Goal: Information Seeking & Learning: Learn about a topic

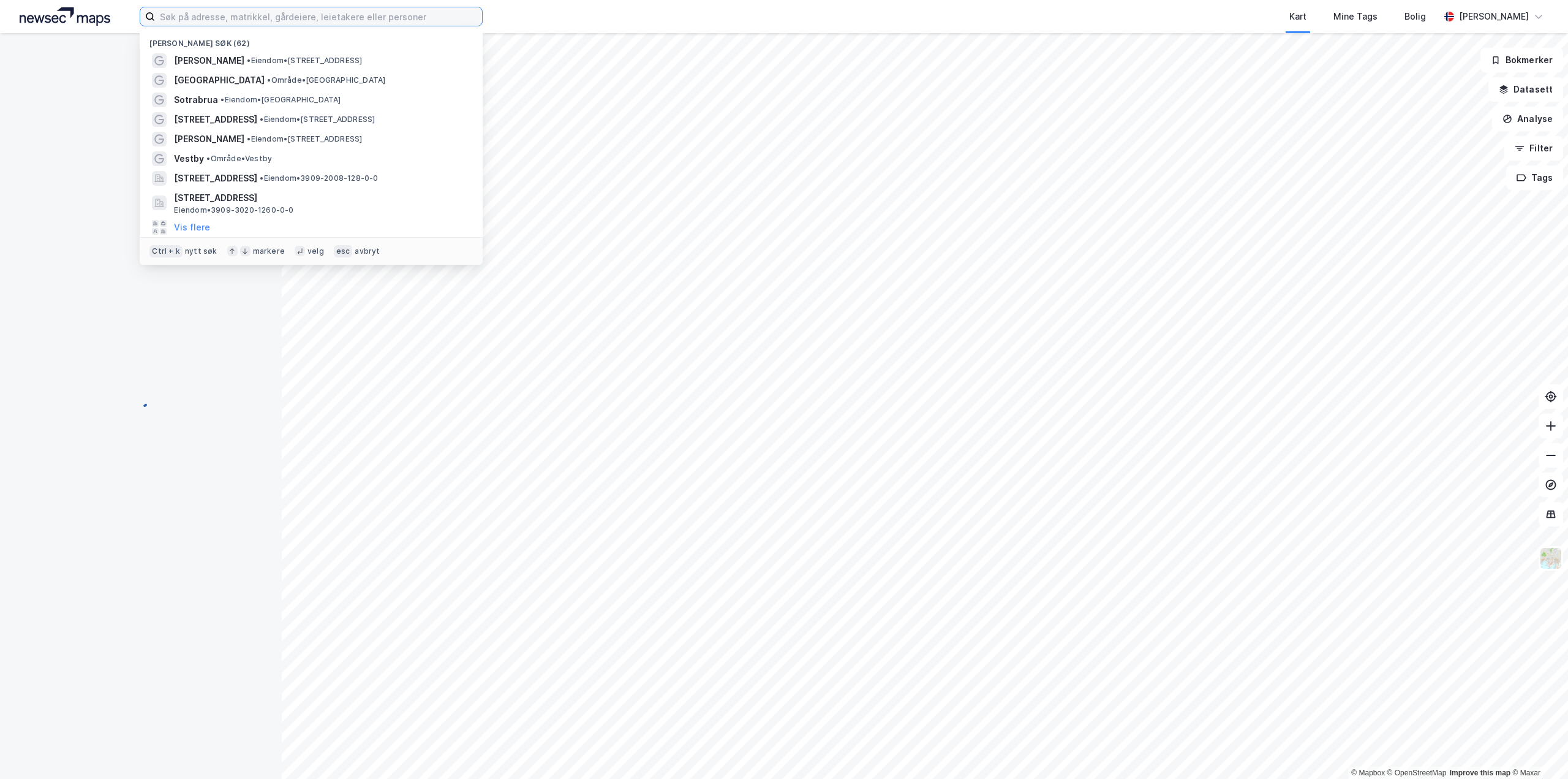
click at [378, 21] on input at bounding box center [319, 17] width 327 height 18
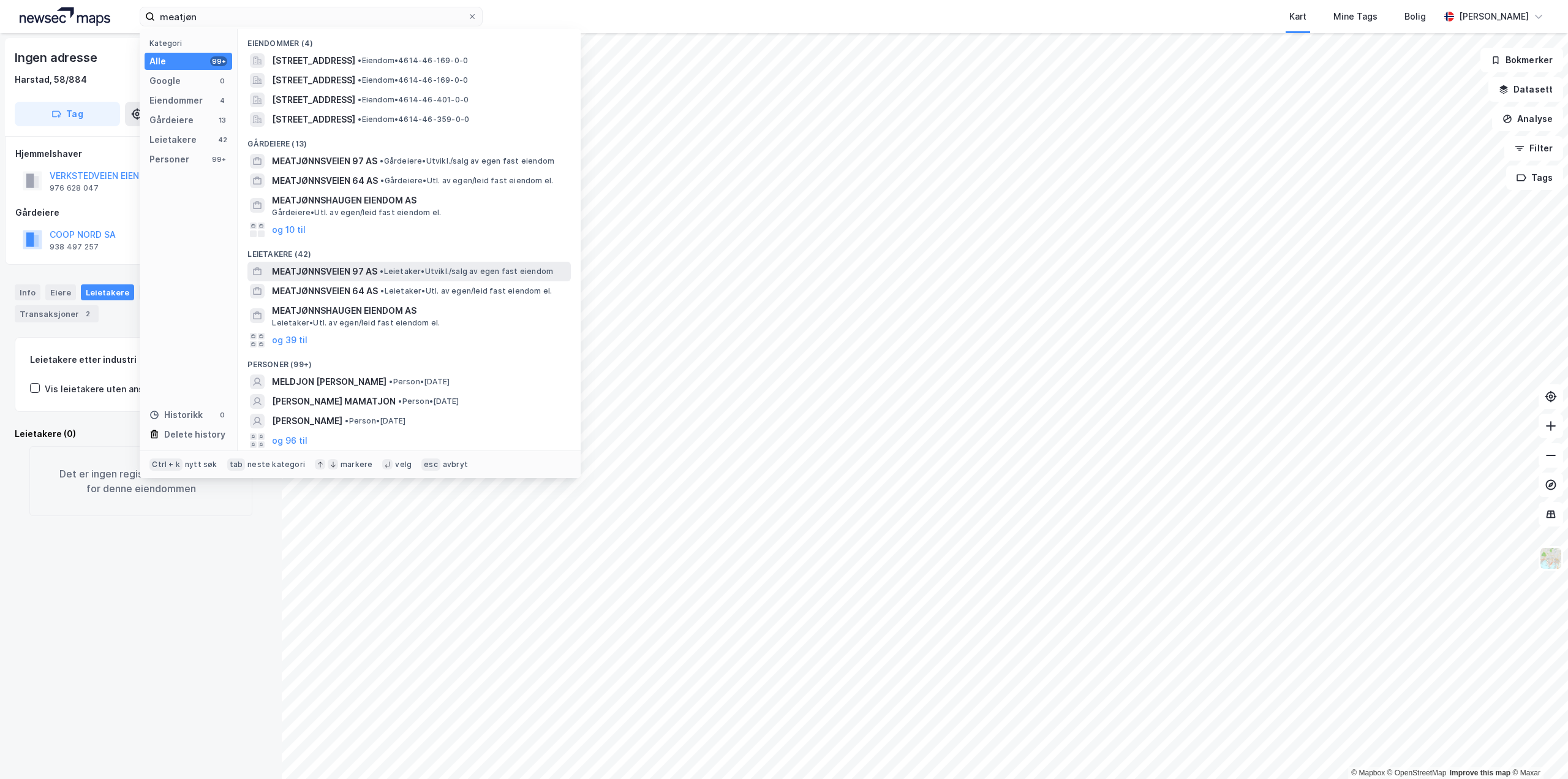
click at [350, 271] on span "MEATJØNNSVEIEN 97 AS" at bounding box center [325, 272] width 106 height 15
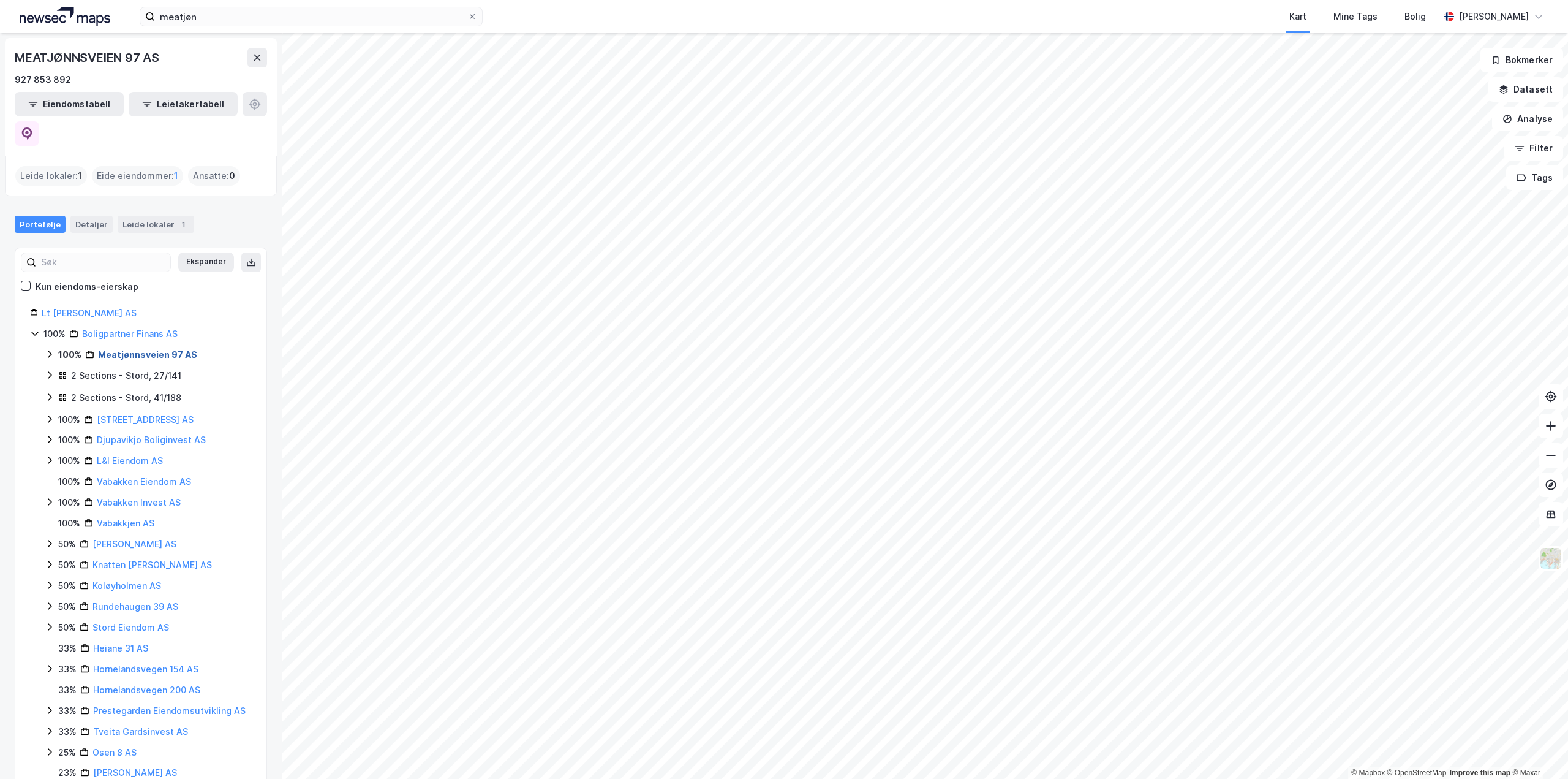
click at [159, 349] on link "Meatjønnsveien 97 AS" at bounding box center [148, 354] width 99 height 10
click at [147, 349] on link "Meatjønnsveien 97 AS" at bounding box center [148, 354] width 99 height 10
click at [128, 369] on div "2 Sections - Stord, 27/141" at bounding box center [126, 376] width 110 height 15
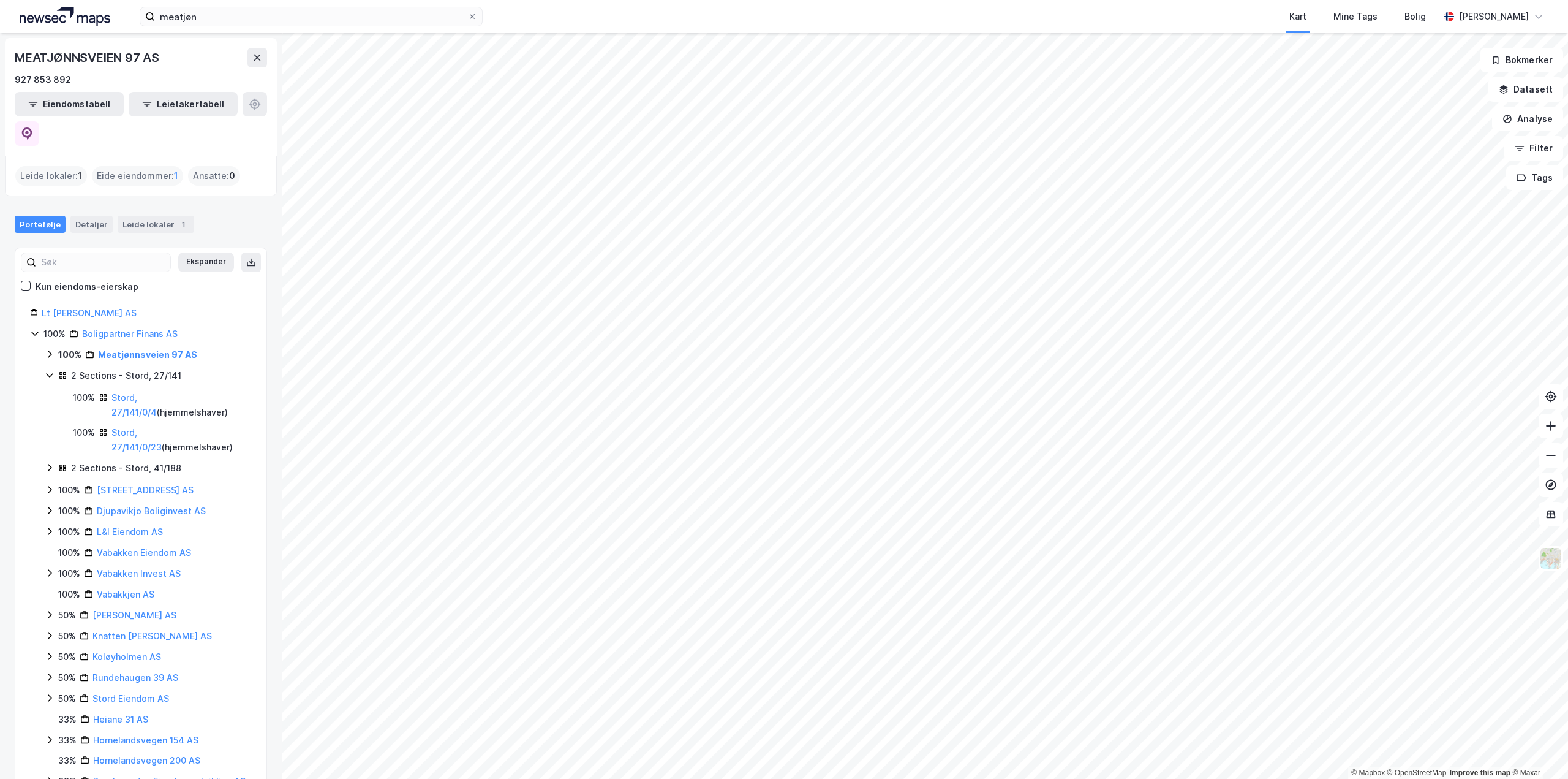
click at [128, 369] on div "2 Sections - Stord, 27/141" at bounding box center [126, 376] width 110 height 15
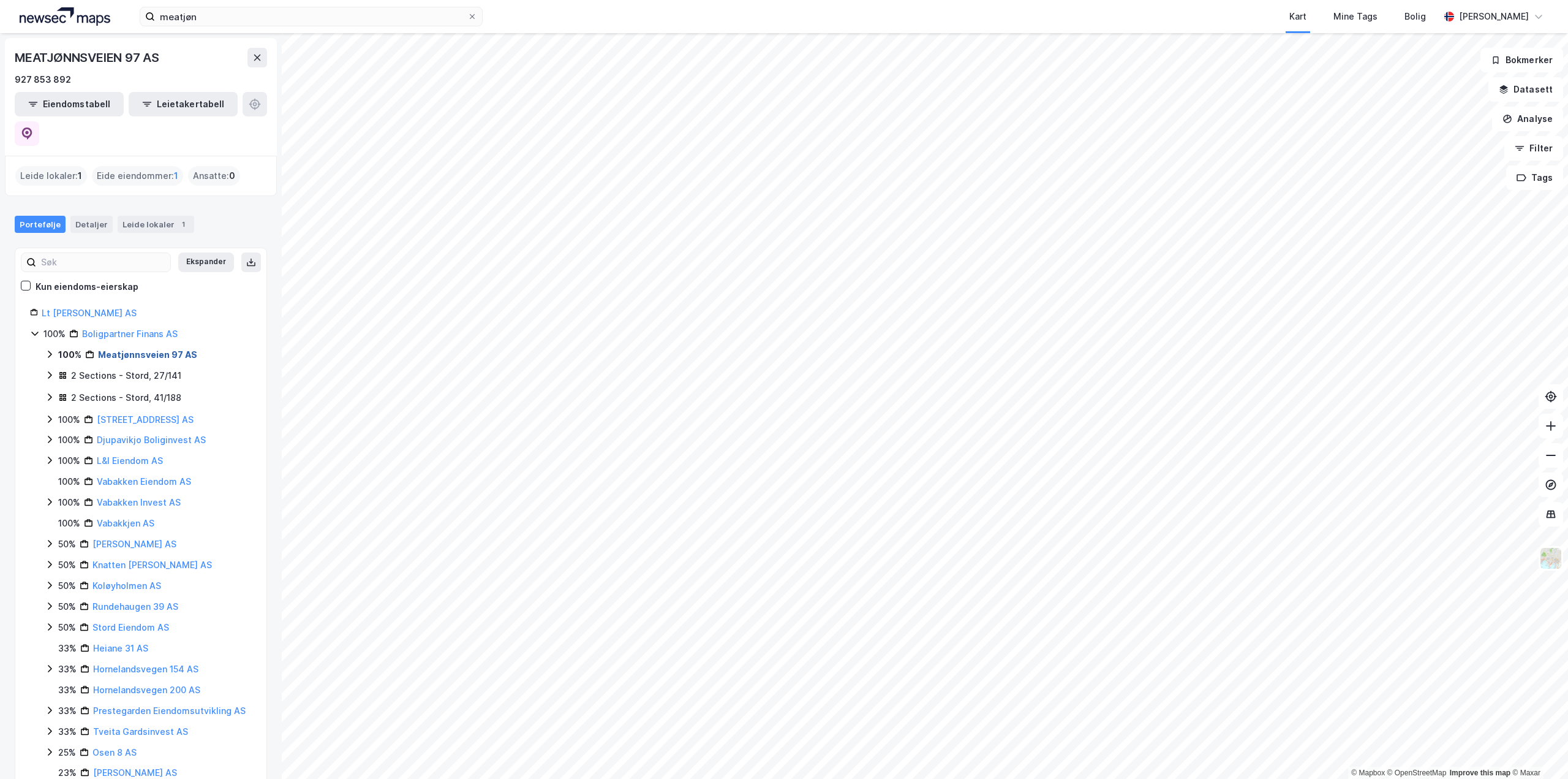
click at [119, 349] on link "Meatjønnsveien 97 AS" at bounding box center [148, 354] width 99 height 10
click at [153, 389] on div "2 Sections - Stord, 27/141" at bounding box center [126, 396] width 110 height 15
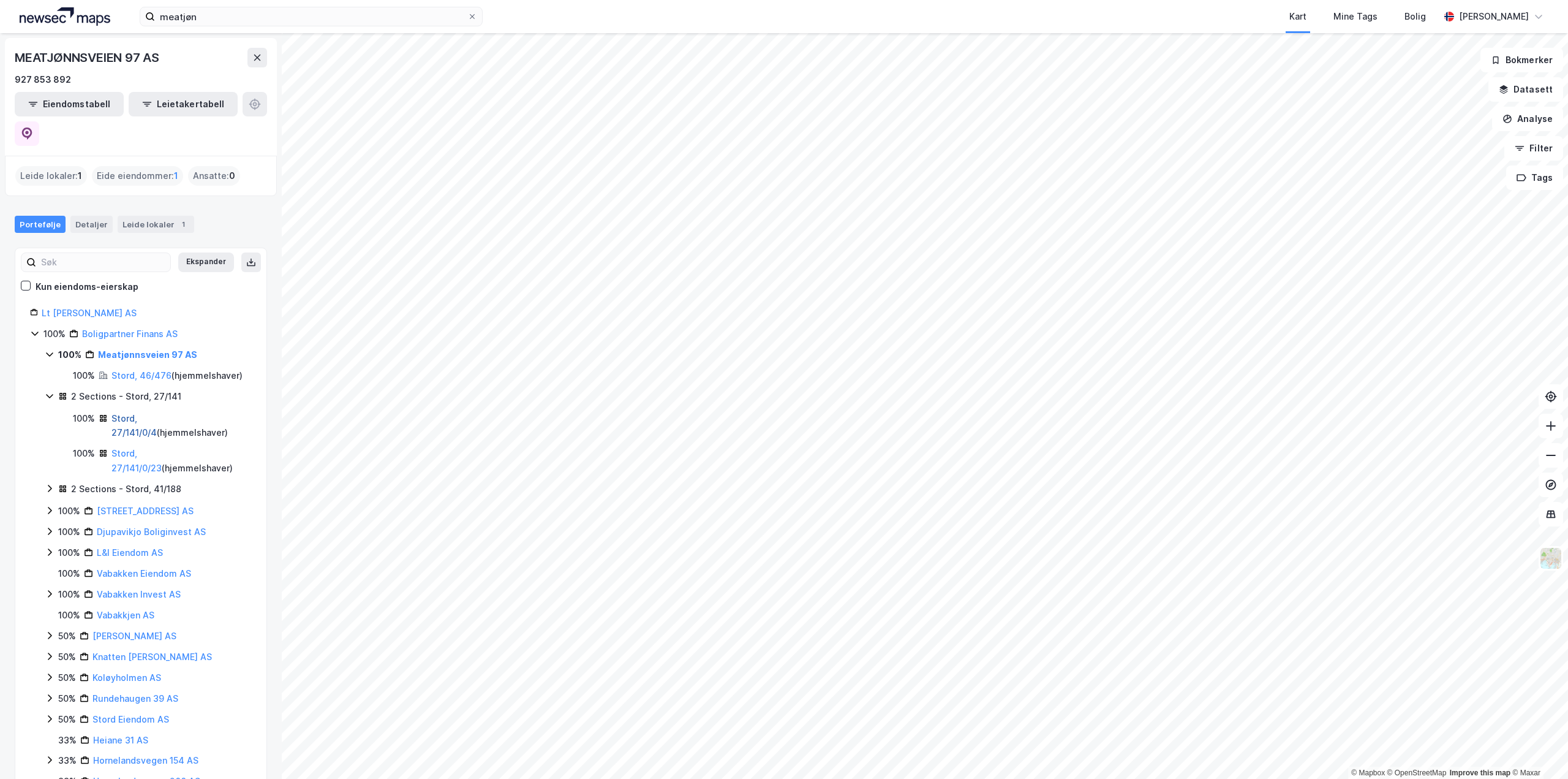
click at [157, 413] on link "Stord, 27/141/0/4" at bounding box center [134, 426] width 45 height 25
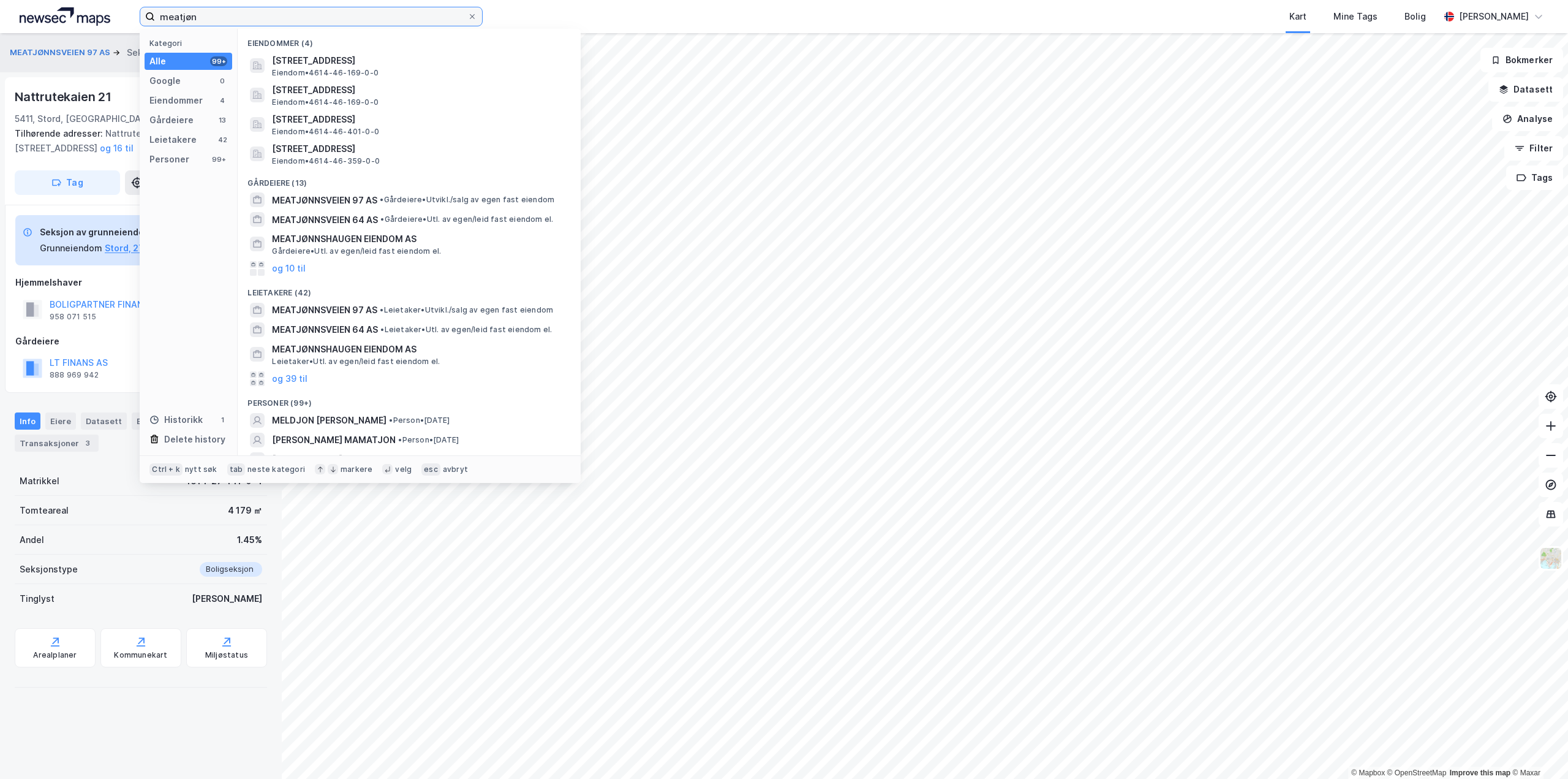
click at [216, 13] on input "meatjøn" at bounding box center [311, 17] width 312 height 18
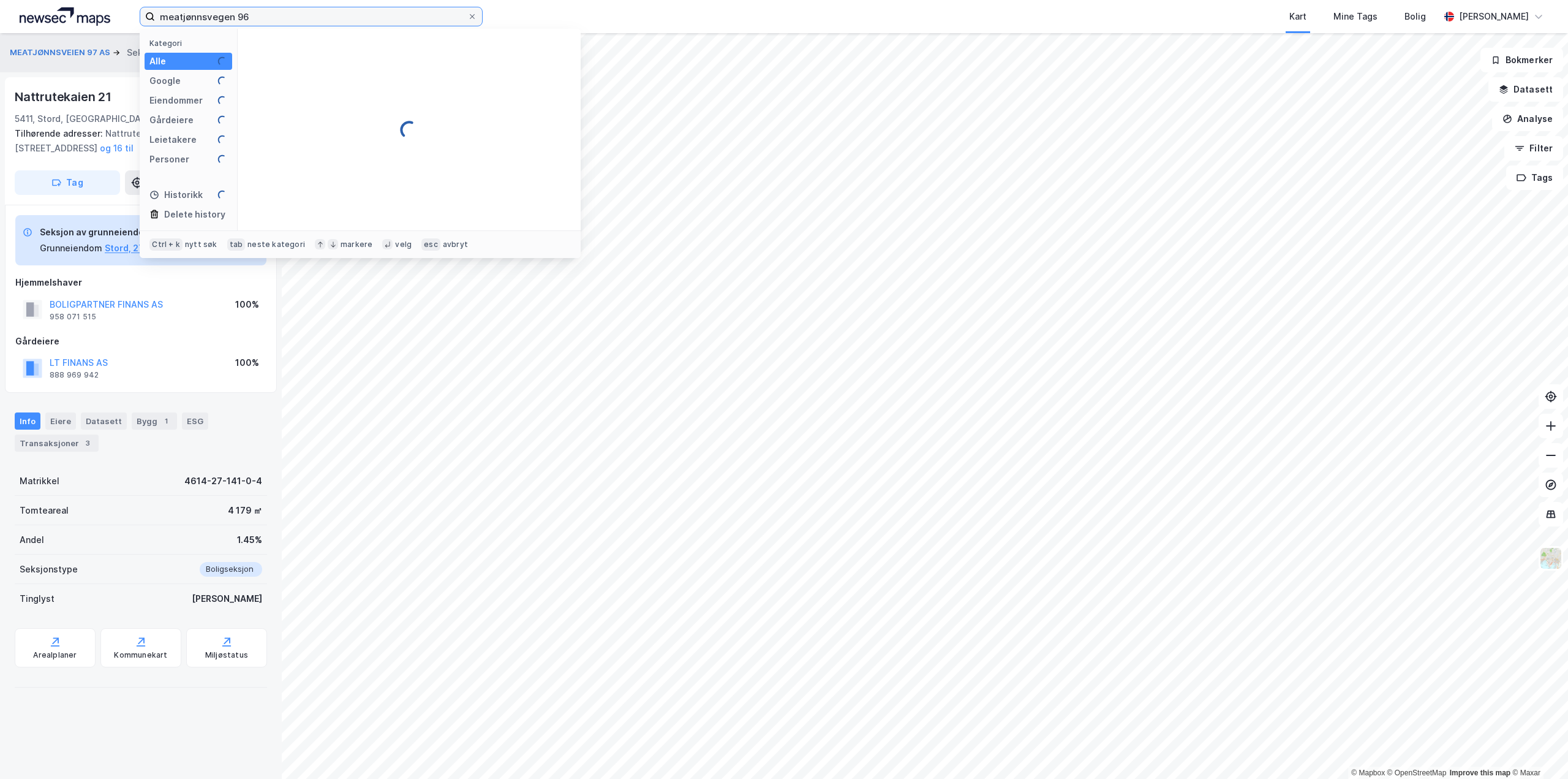
type input "meatjønnsvegen 96"
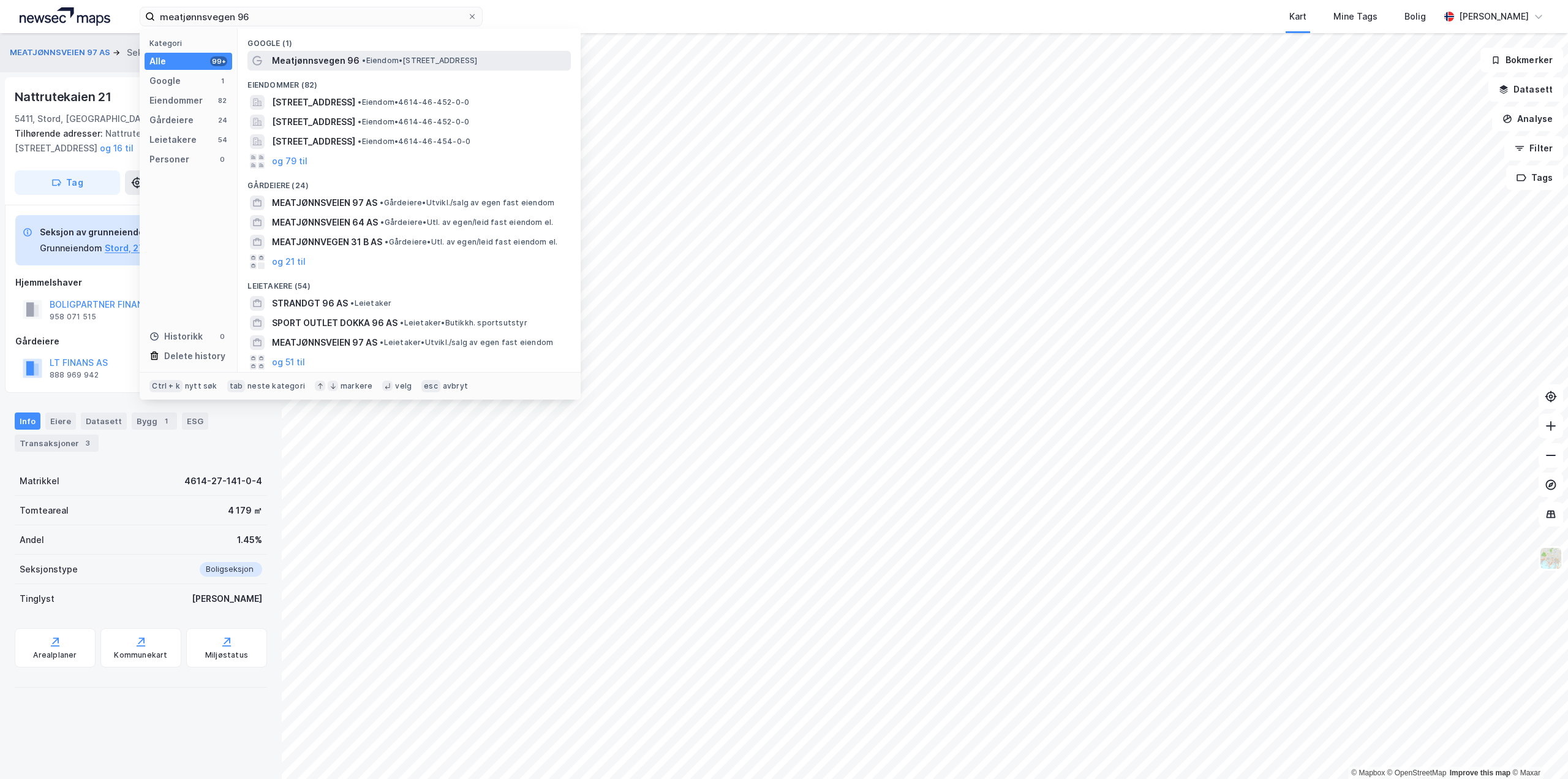
click at [310, 57] on span "Meatjønnsvegen 96" at bounding box center [316, 60] width 87 height 15
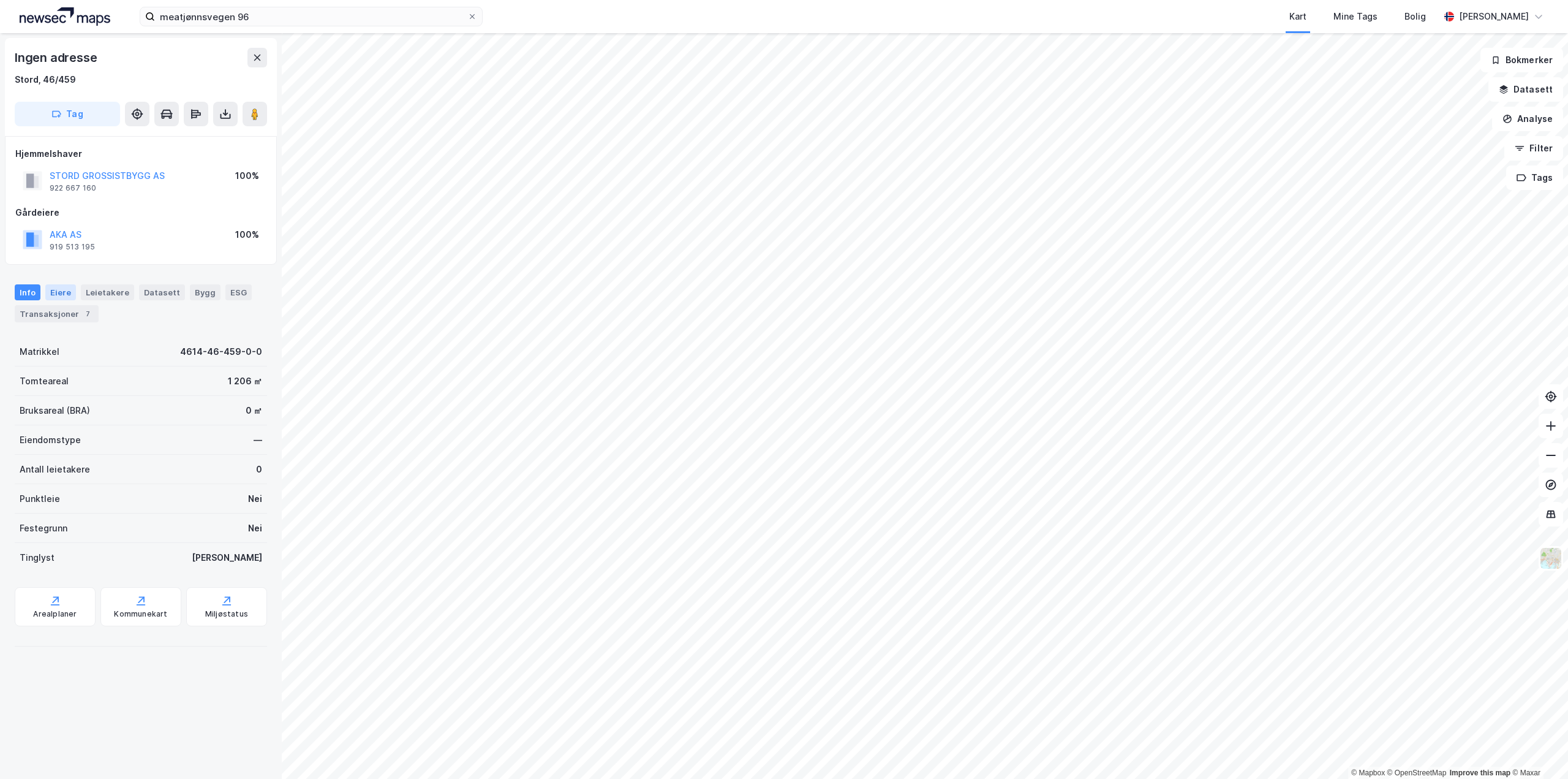
click at [62, 290] on div "Eiere" at bounding box center [60, 292] width 30 height 16
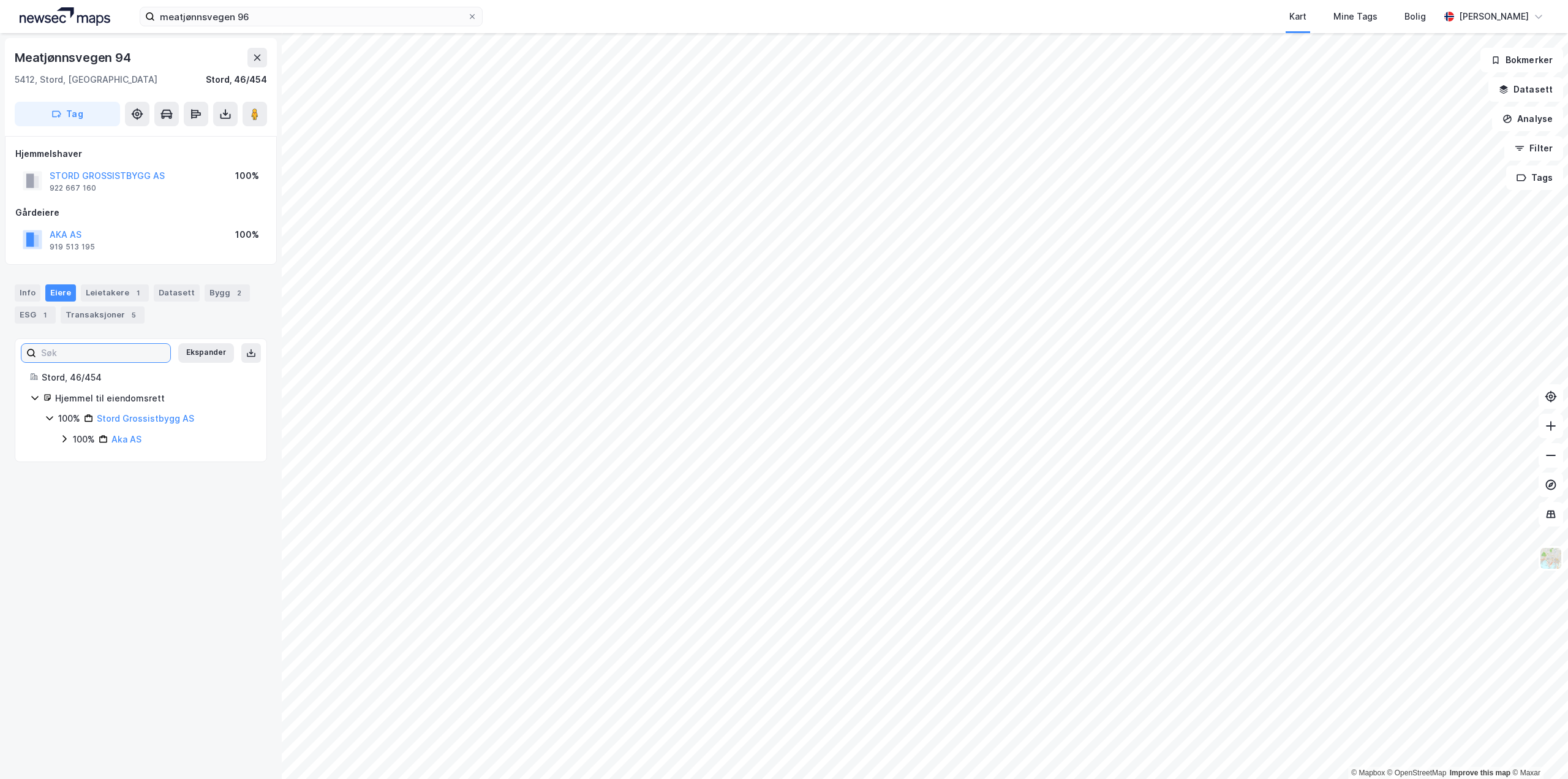
click at [80, 354] on input at bounding box center [103, 353] width 134 height 18
type input "Stord, 46/405"
click at [206, 360] on button "Ekspander" at bounding box center [206, 353] width 55 height 19
click at [138, 355] on input "Stord, 46/405" at bounding box center [101, 353] width 129 height 18
click at [201, 505] on div "Meatjønnsvegen 94 5412, [GEOGRAPHIC_DATA], [GEOGRAPHIC_DATA], 46/454 Tag Hjemme…" at bounding box center [141, 405] width 282 height 745
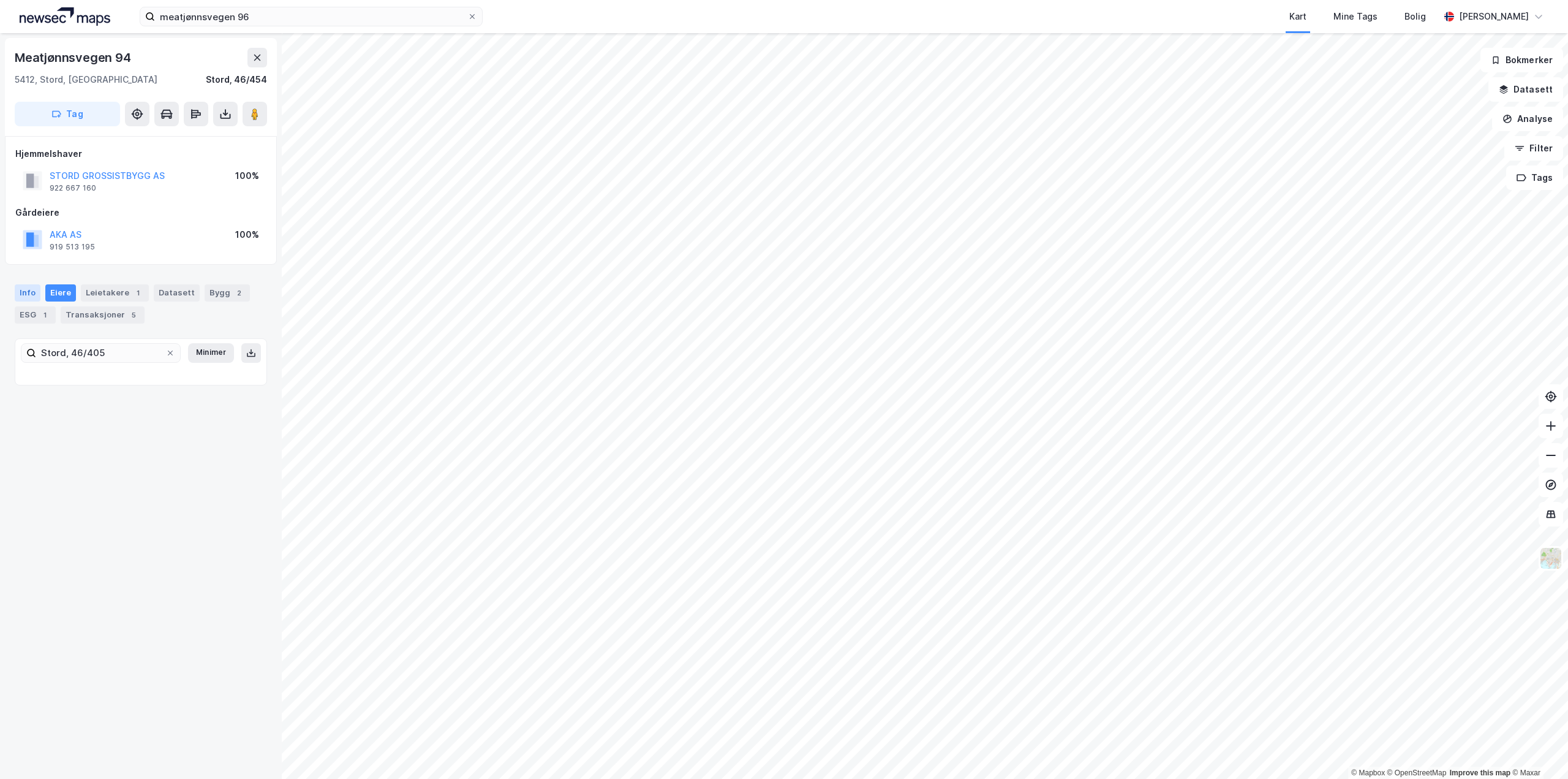
click at [24, 290] on div "Info" at bounding box center [28, 293] width 26 height 17
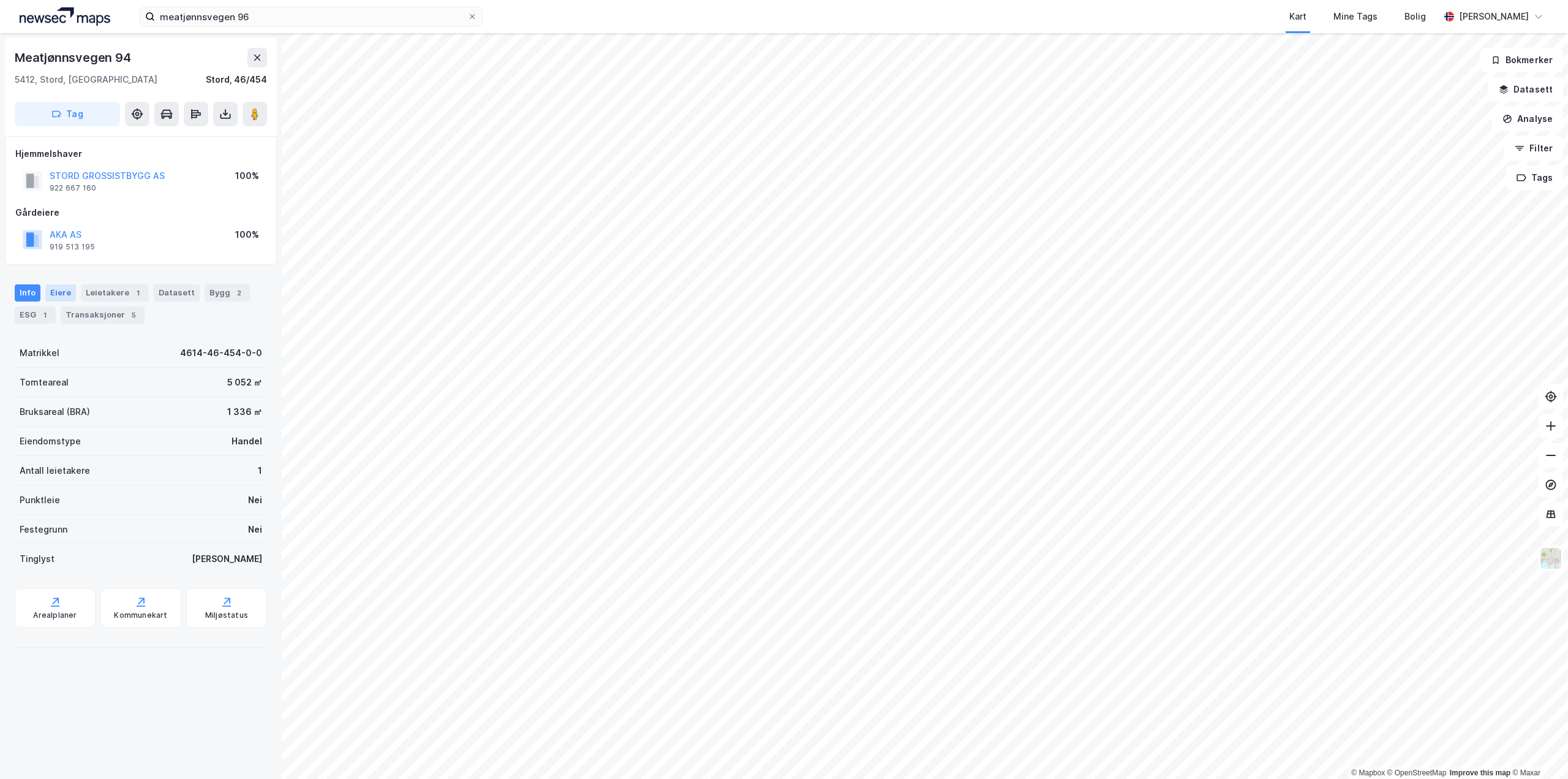
click at [60, 290] on div "Eiere" at bounding box center [60, 293] width 30 height 17
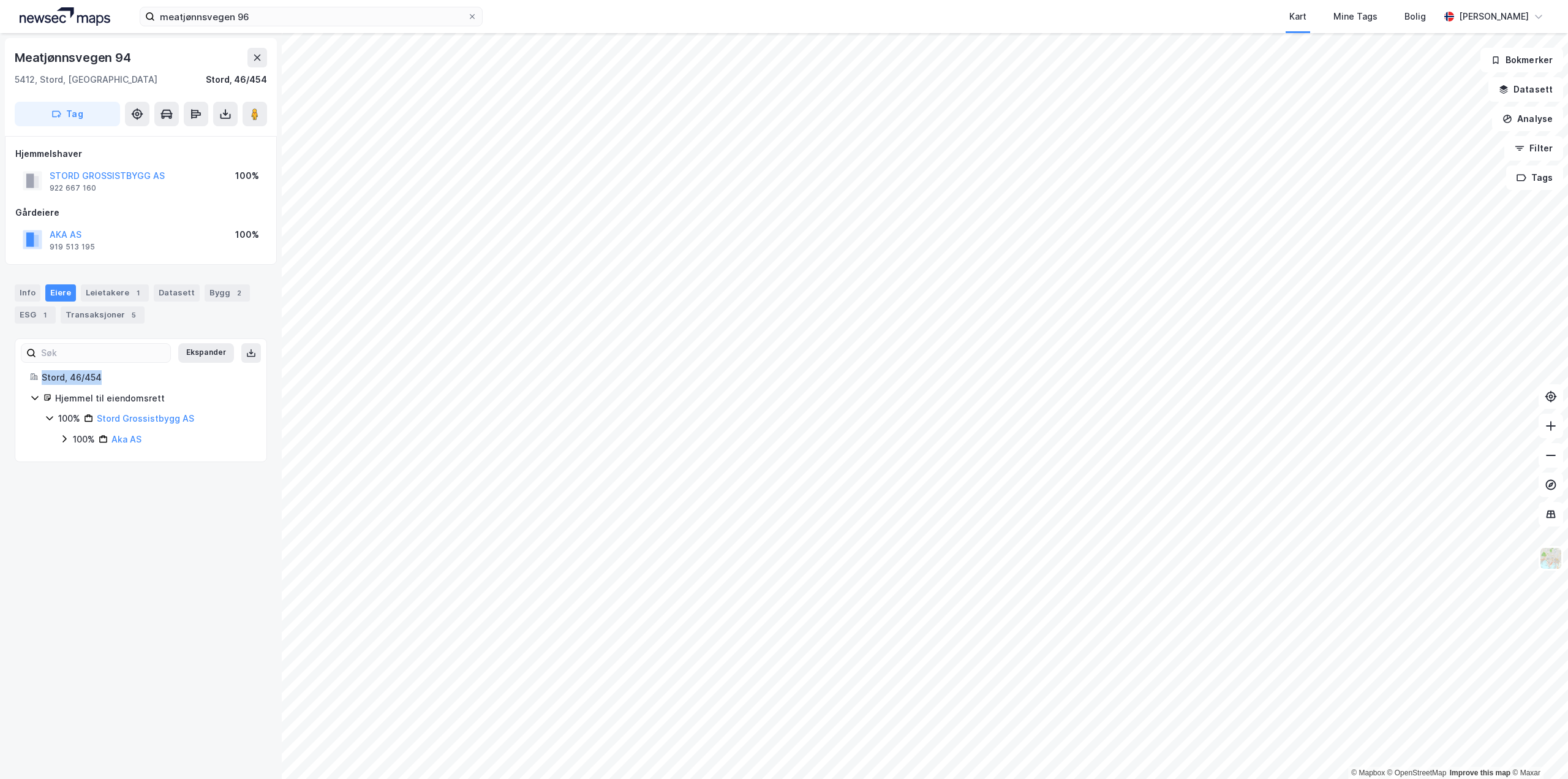
drag, startPoint x: 106, startPoint y: 378, endPoint x: 33, endPoint y: 380, distance: 73.0
click at [33, 380] on div "Stord, 46/454" at bounding box center [141, 378] width 222 height 15
click at [30, 377] on icon at bounding box center [34, 376] width 8 height 8
click at [121, 416] on link "Stord Grossistbygg AS" at bounding box center [145, 418] width 97 height 10
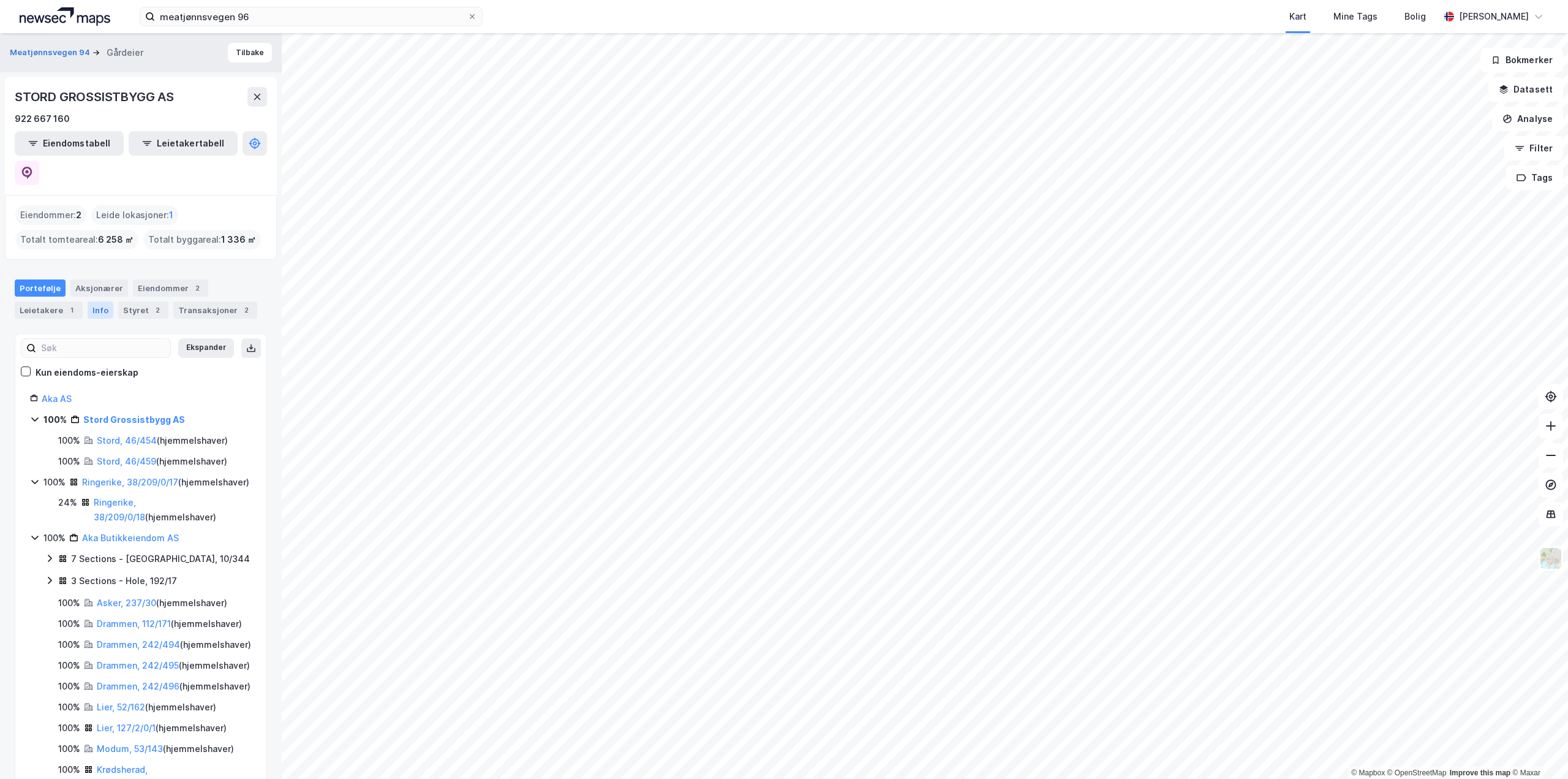
click at [101, 301] on div "Info" at bounding box center [100, 310] width 26 height 17
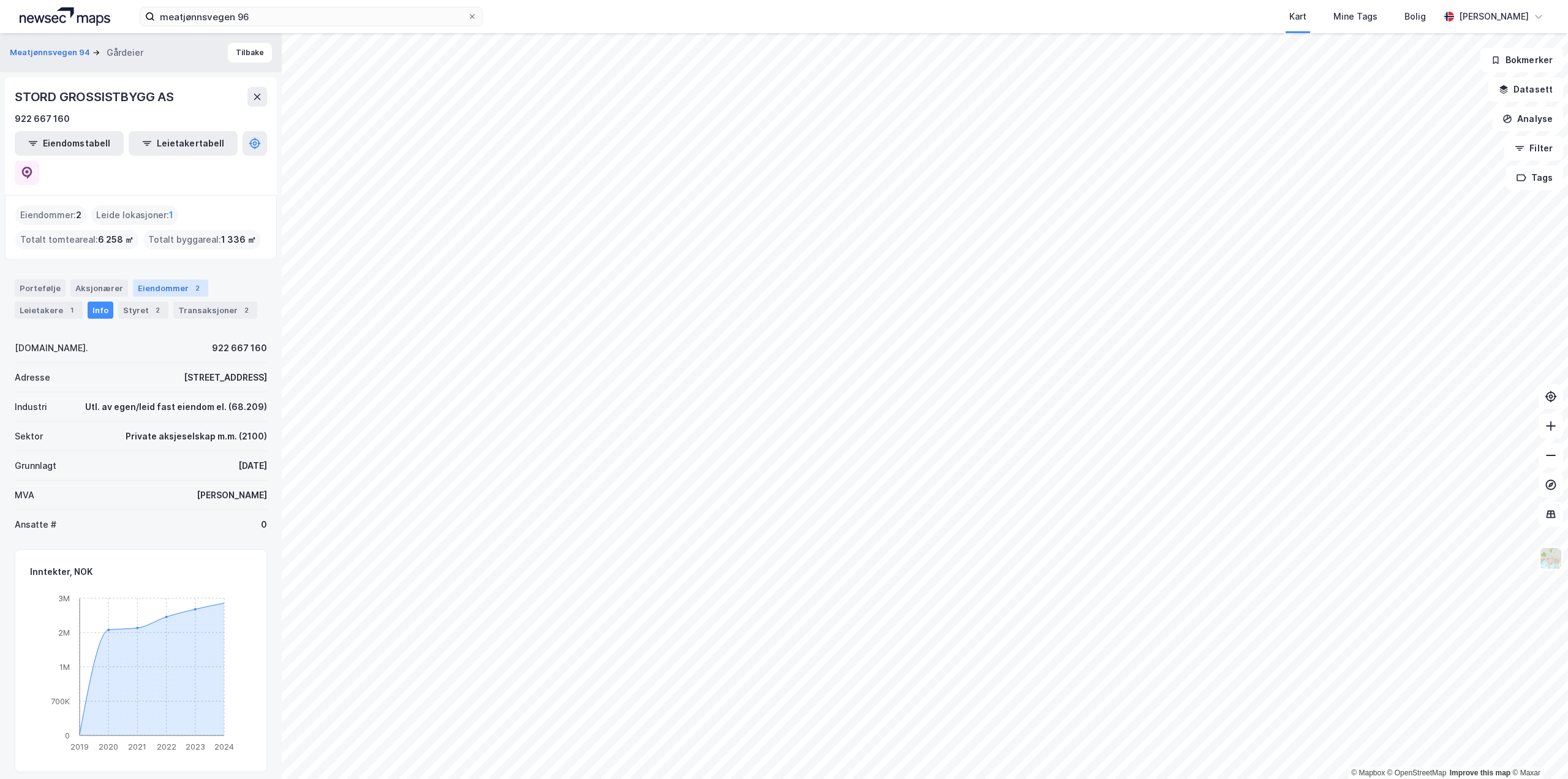
click at [159, 280] on div "Eiendommer 2" at bounding box center [170, 288] width 76 height 17
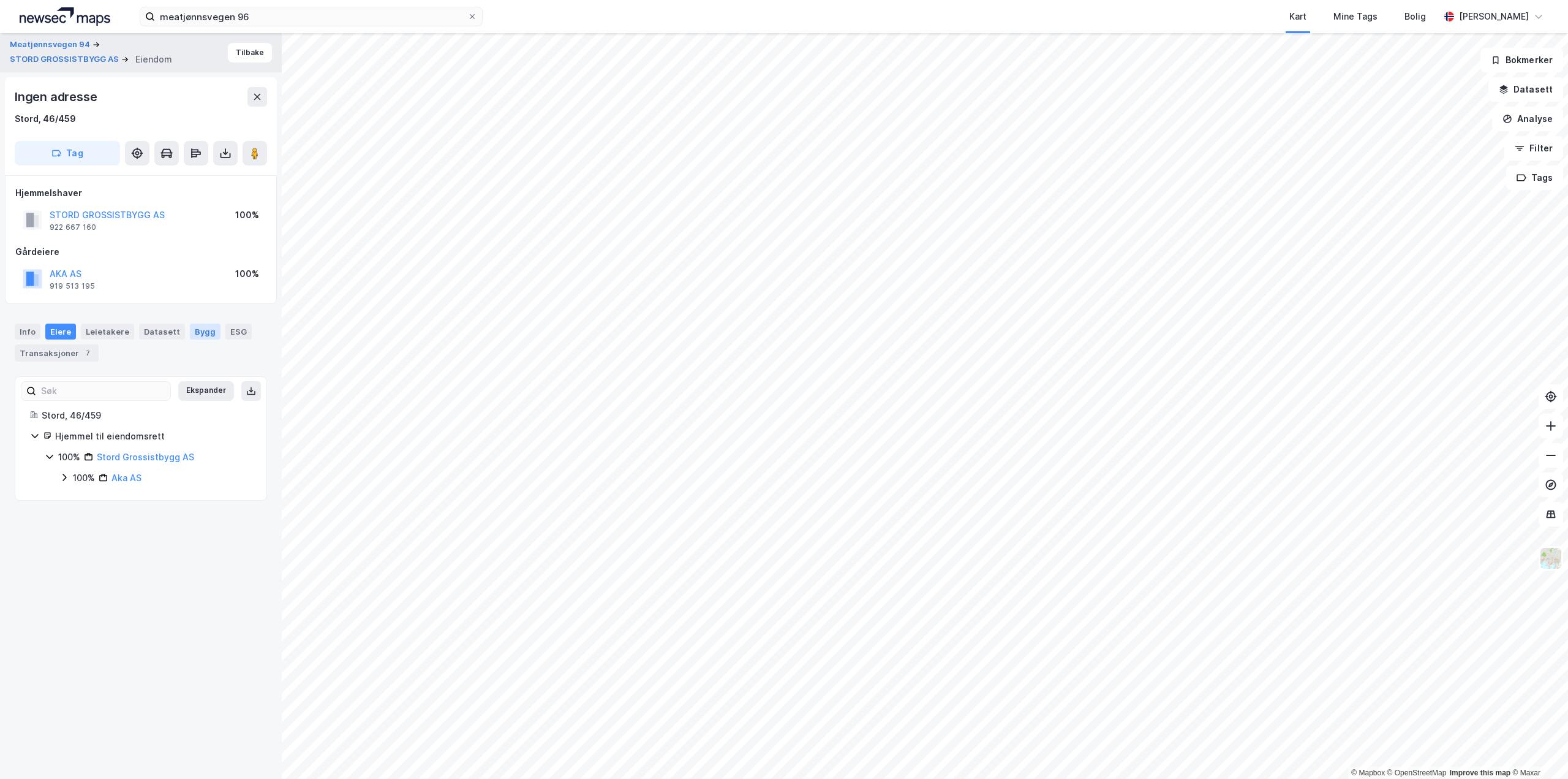
click at [200, 330] on div "Bygg" at bounding box center [205, 331] width 30 height 16
click at [159, 330] on div "Datasett" at bounding box center [162, 331] width 46 height 16
click at [114, 330] on div "Leietakere" at bounding box center [107, 331] width 53 height 16
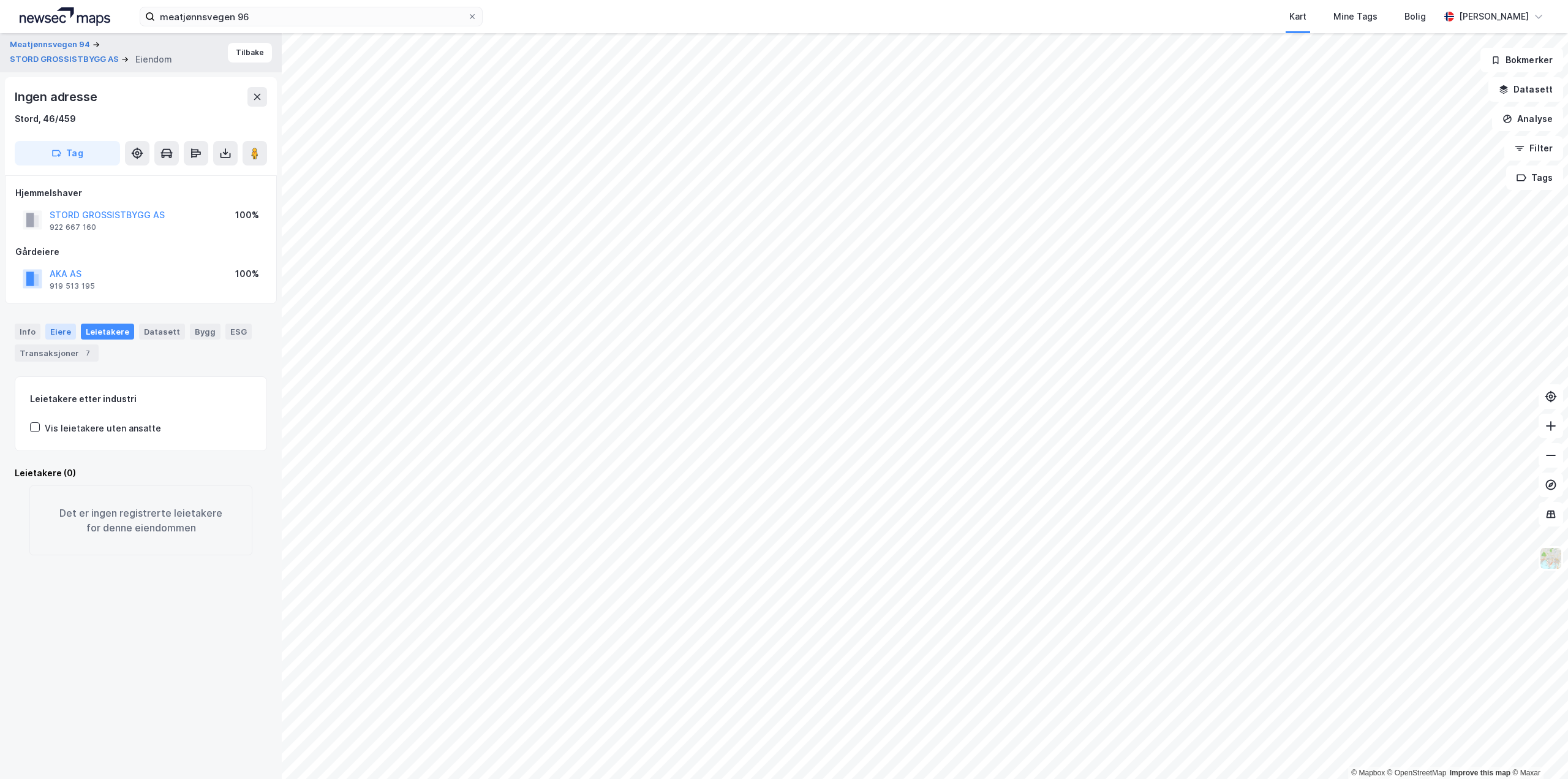
click at [59, 332] on div "Eiere" at bounding box center [60, 331] width 30 height 16
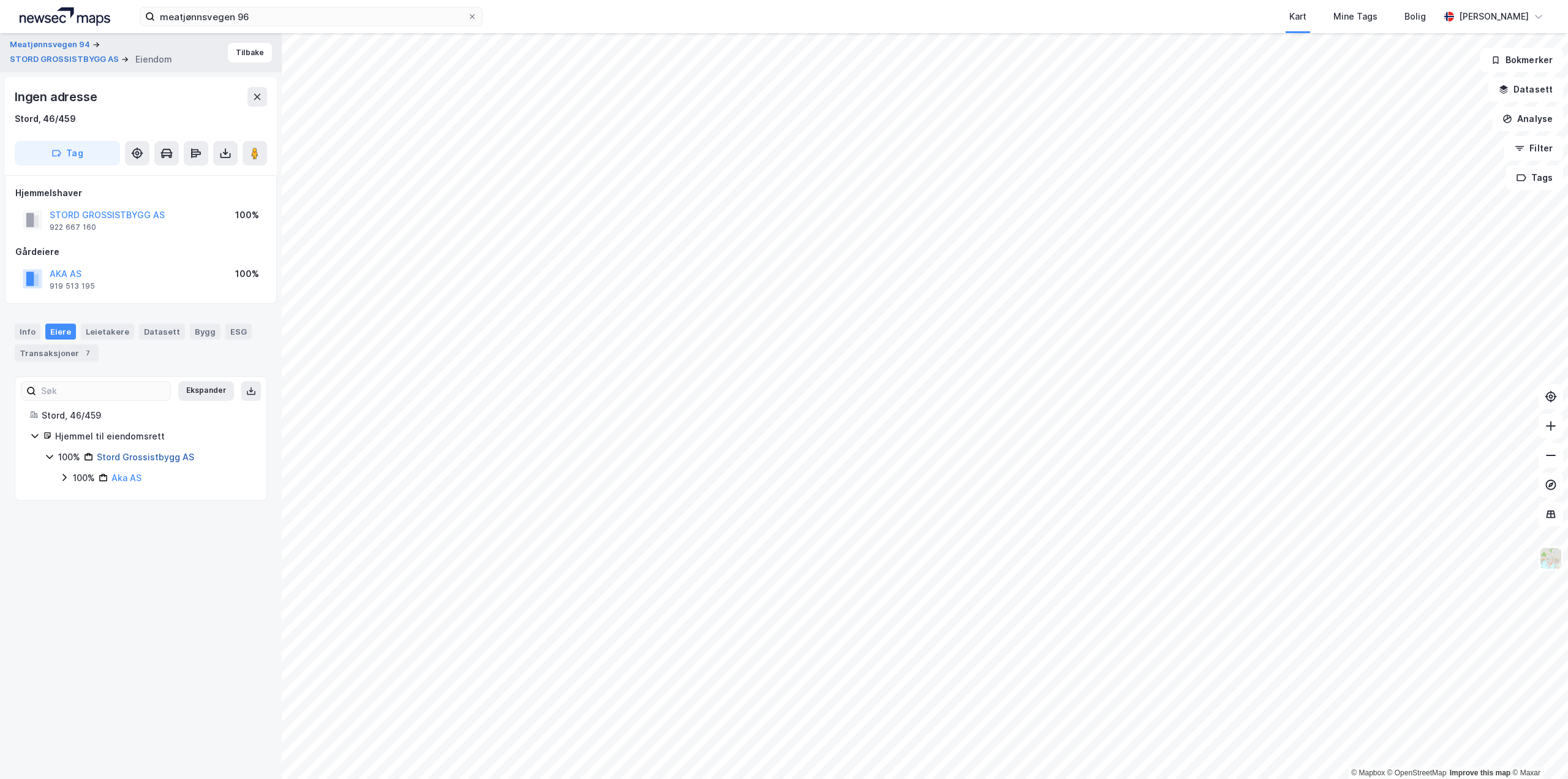
click at [149, 457] on link "Stord Grossistbygg AS" at bounding box center [145, 457] width 97 height 10
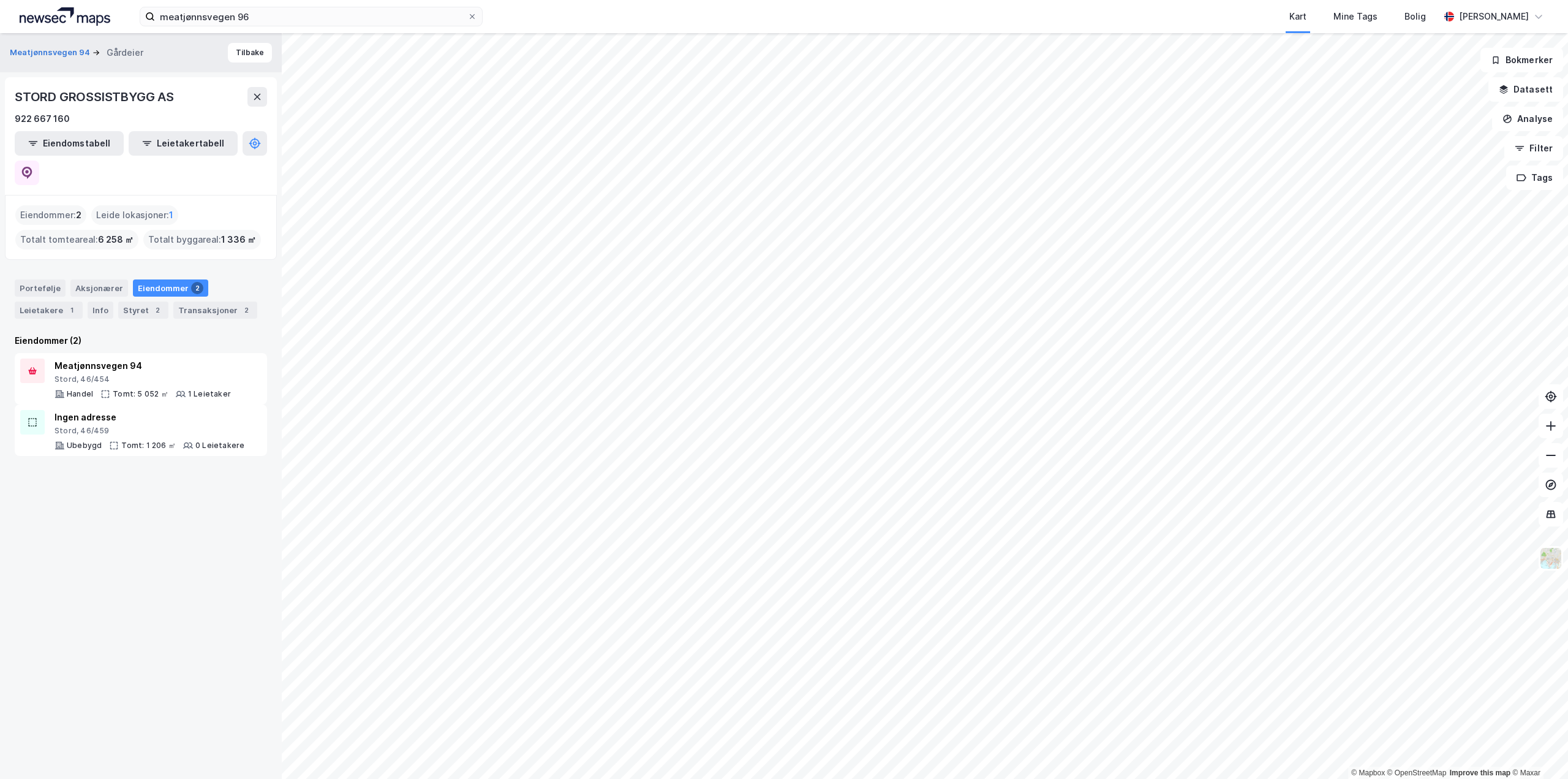
click at [210, 525] on div "Meatjønnsvegen 94 Gårdeier Tilbake STORD GROSSISTBYGG AS 922 667 160 Eiendomsta…" at bounding box center [141, 405] width 282 height 745
